Goal: Find contact information: Find contact information

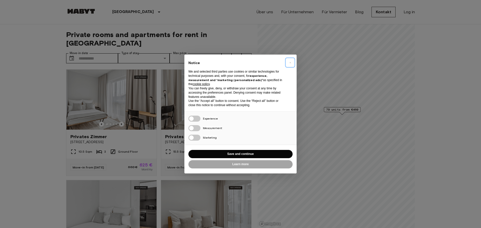
click at [290, 62] on span "×" at bounding box center [290, 63] width 2 height 6
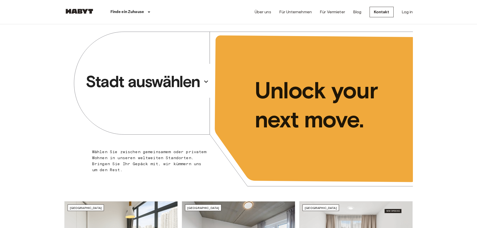
click at [170, 83] on p "Stadt auswählen" at bounding box center [143, 82] width 114 height 20
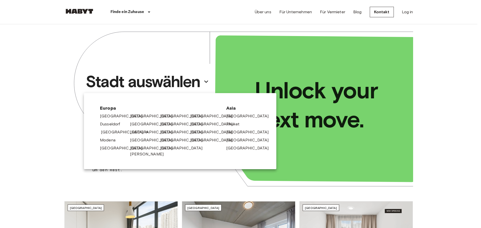
click at [109, 130] on link "[GEOGRAPHIC_DATA]" at bounding box center [125, 132] width 48 height 6
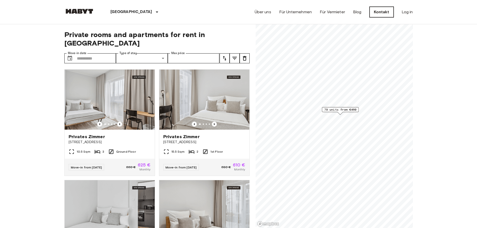
click at [385, 9] on link "Kontakt" at bounding box center [382, 12] width 24 height 11
